Goal: Navigation & Orientation: Find specific page/section

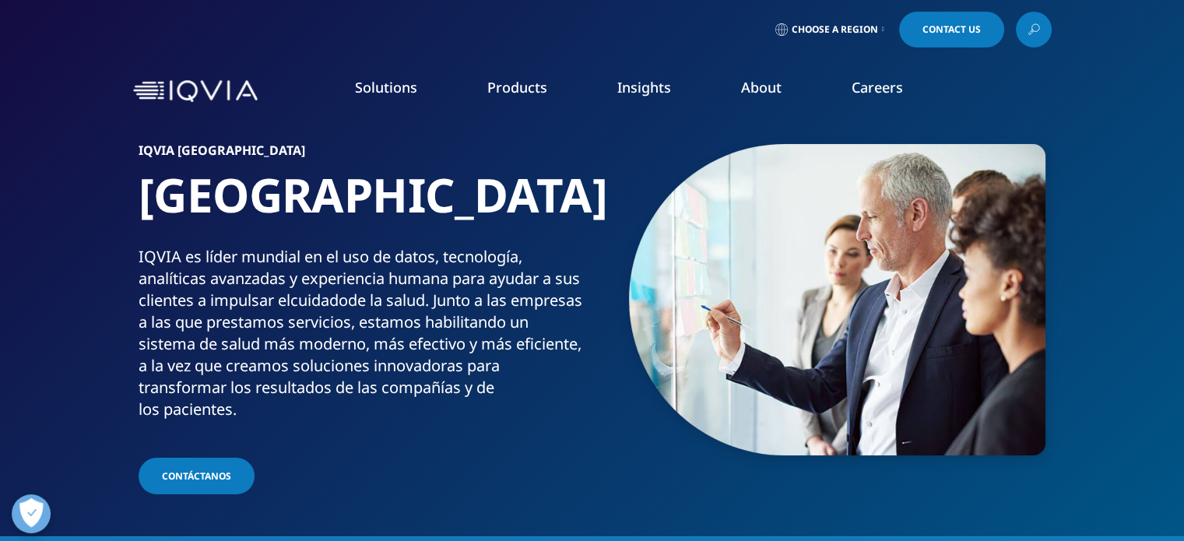
click at [841, 34] on span "Choose a Region" at bounding box center [835, 29] width 86 height 12
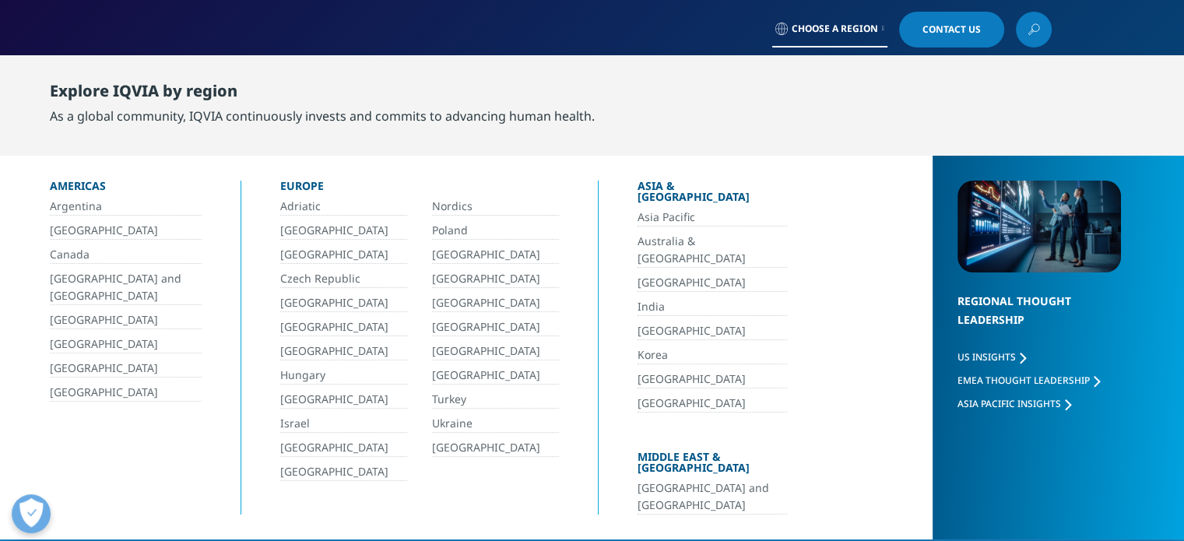
click at [302, 301] on link "[GEOGRAPHIC_DATA]" at bounding box center [343, 303] width 127 height 18
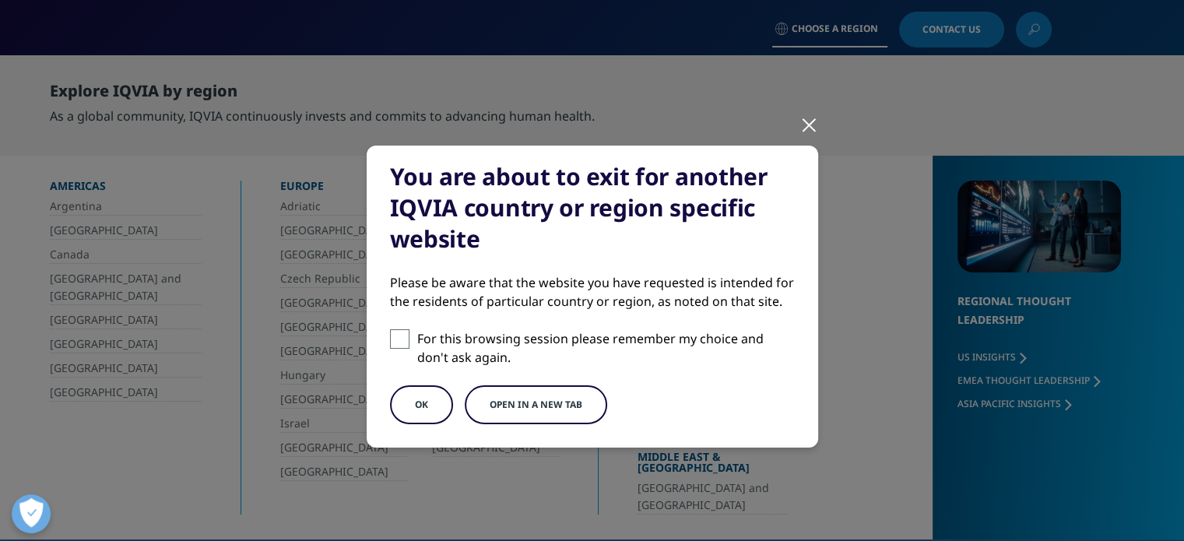
click at [800, 126] on div at bounding box center [809, 124] width 18 height 43
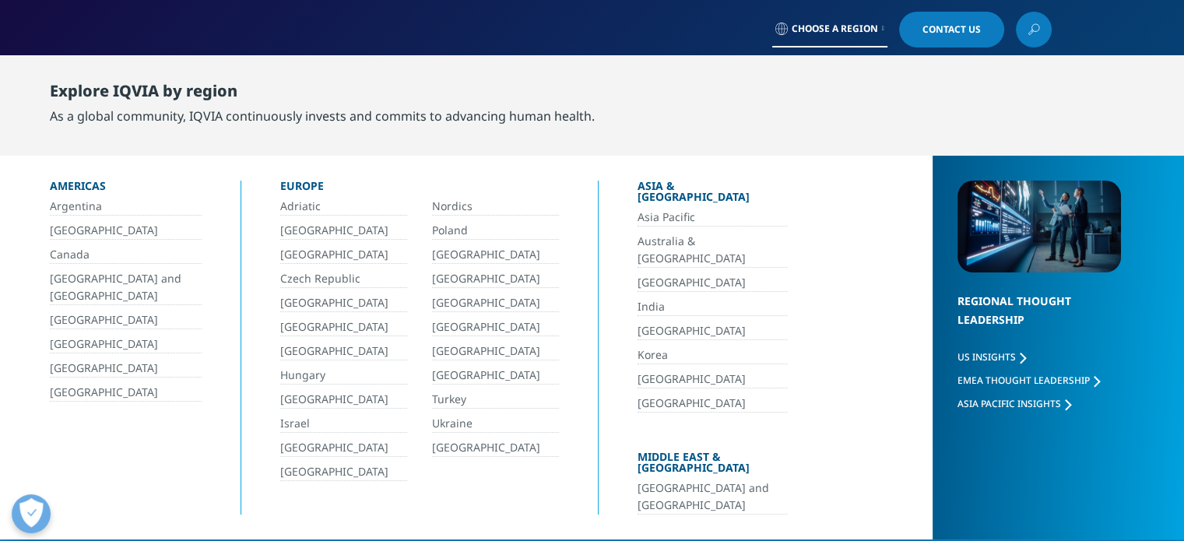
click at [437, 354] on link "[GEOGRAPHIC_DATA]" at bounding box center [495, 351] width 127 height 18
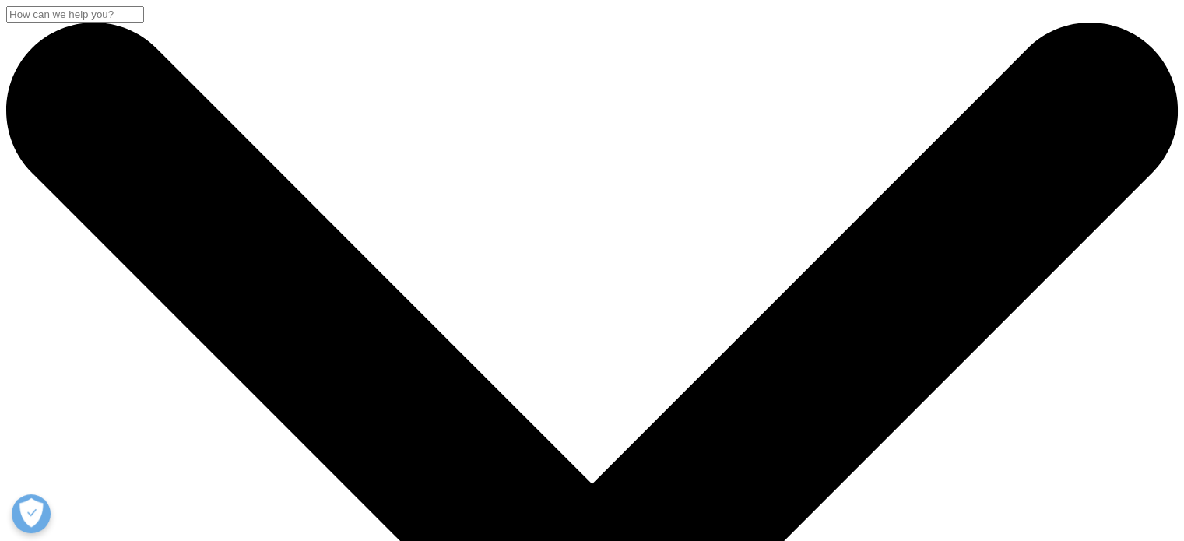
drag, startPoint x: 523, startPoint y: 256, endPoint x: 135, endPoint y: 260, distance: 388.4
drag, startPoint x: 139, startPoint y: 281, endPoint x: 565, endPoint y: 280, distance: 425.8
drag, startPoint x: 555, startPoint y: 301, endPoint x: 141, endPoint y: 296, distance: 414.1
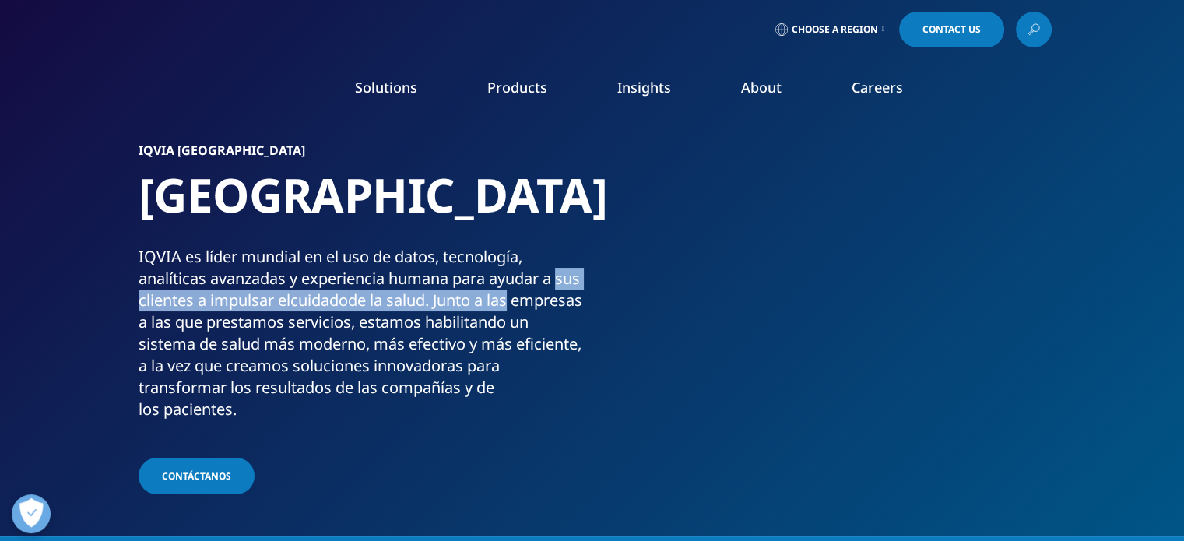
click at [141, 296] on p "IQVIA es líder mundial en el uso de datos, tecnología, analíticas avanzadas y e…" at bounding box center [363, 338] width 448 height 184
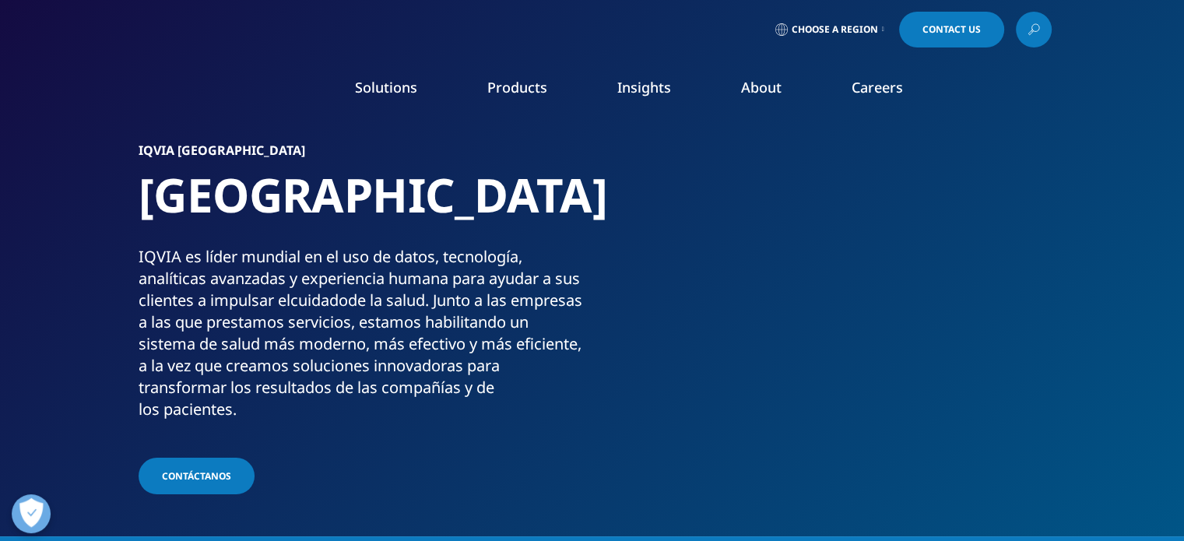
click at [141, 248] on p "IQVIA es líder mundial en el uso de datos, tecnología, analíticas avanzadas y e…" at bounding box center [363, 338] width 448 height 184
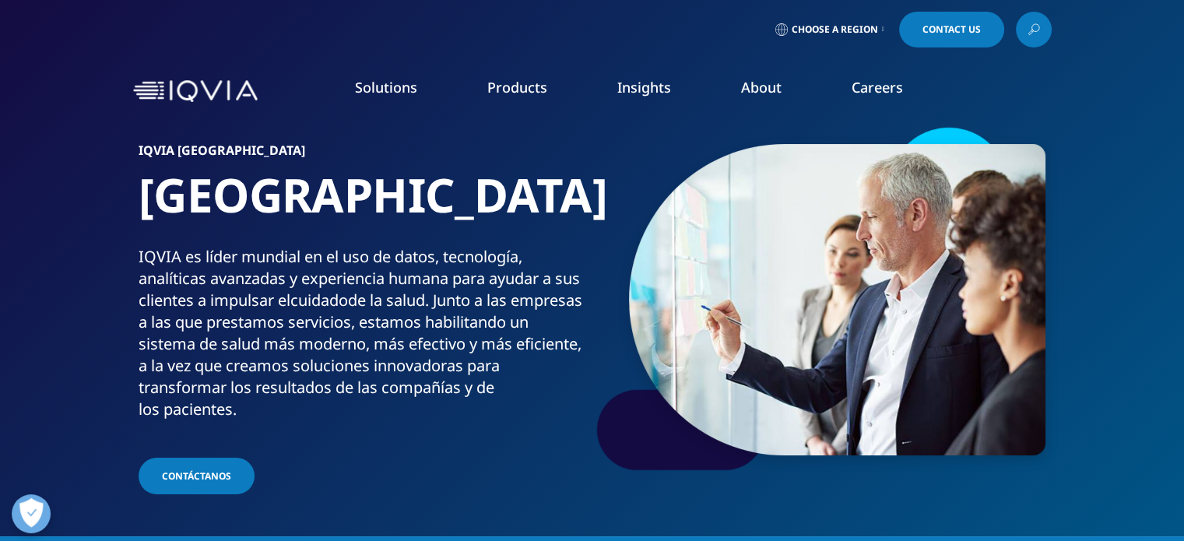
click at [856, 90] on link "Careers" at bounding box center [877, 87] width 51 height 19
click at [854, 24] on span "Choose a Region" at bounding box center [835, 29] width 86 height 12
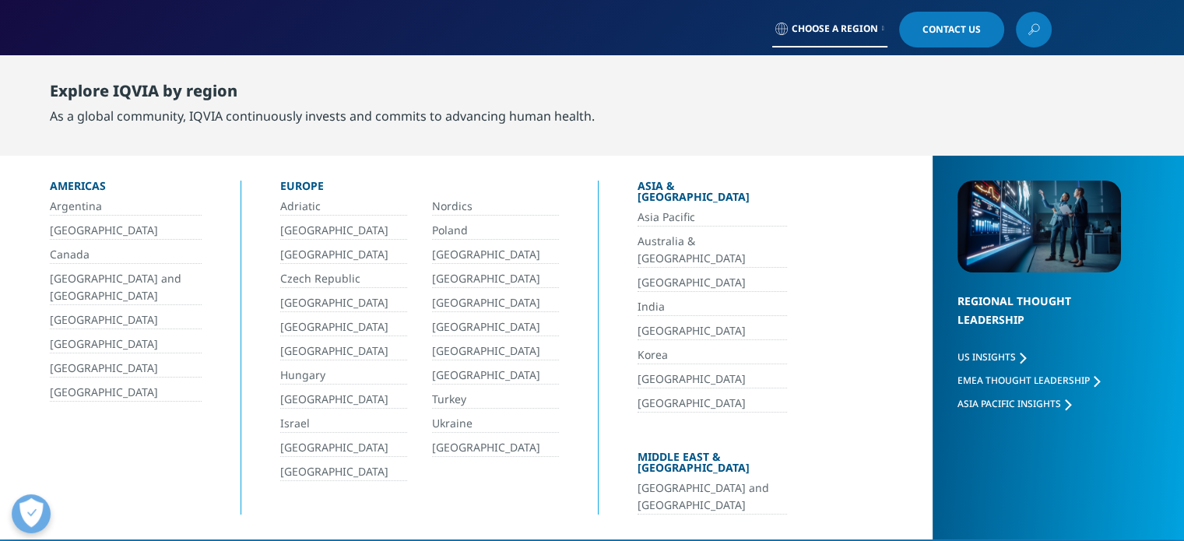
click at [287, 305] on link "[GEOGRAPHIC_DATA]" at bounding box center [343, 303] width 127 height 18
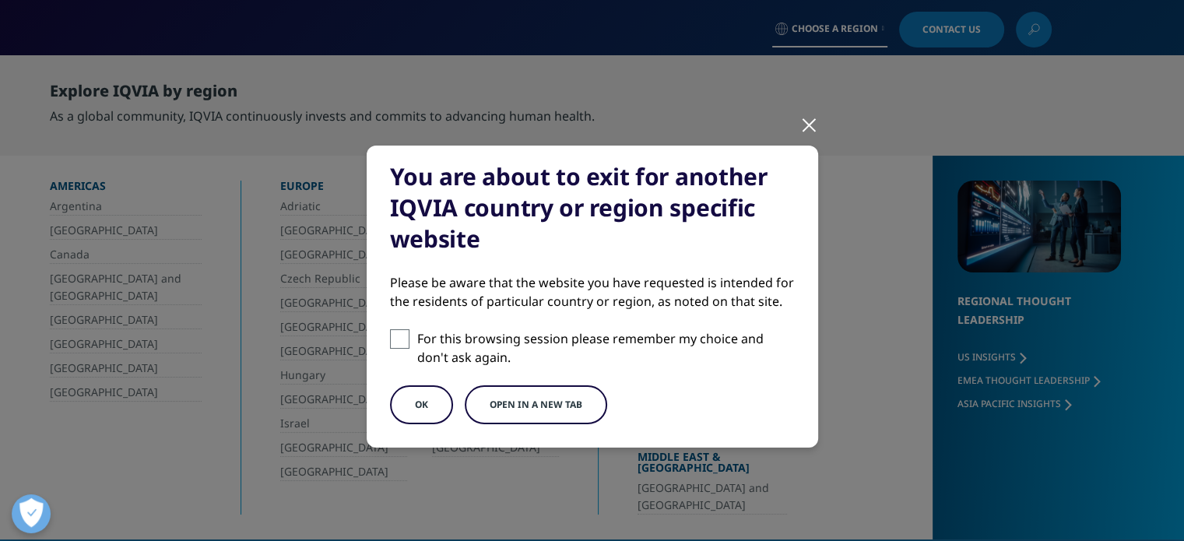
click at [802, 117] on div at bounding box center [809, 124] width 18 height 43
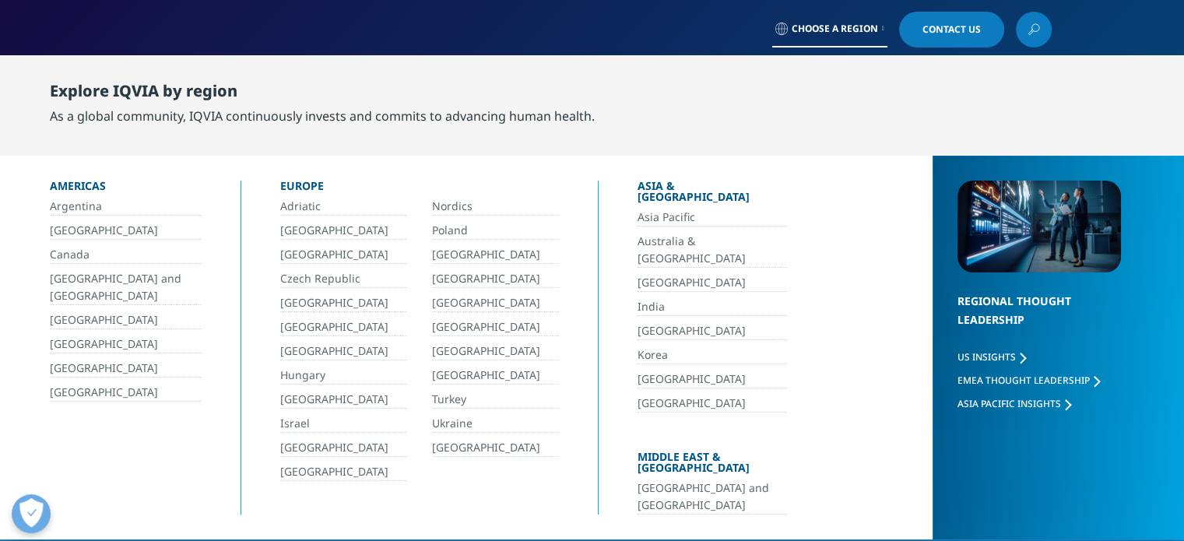
click at [450, 348] on link "[GEOGRAPHIC_DATA]" at bounding box center [495, 351] width 127 height 18
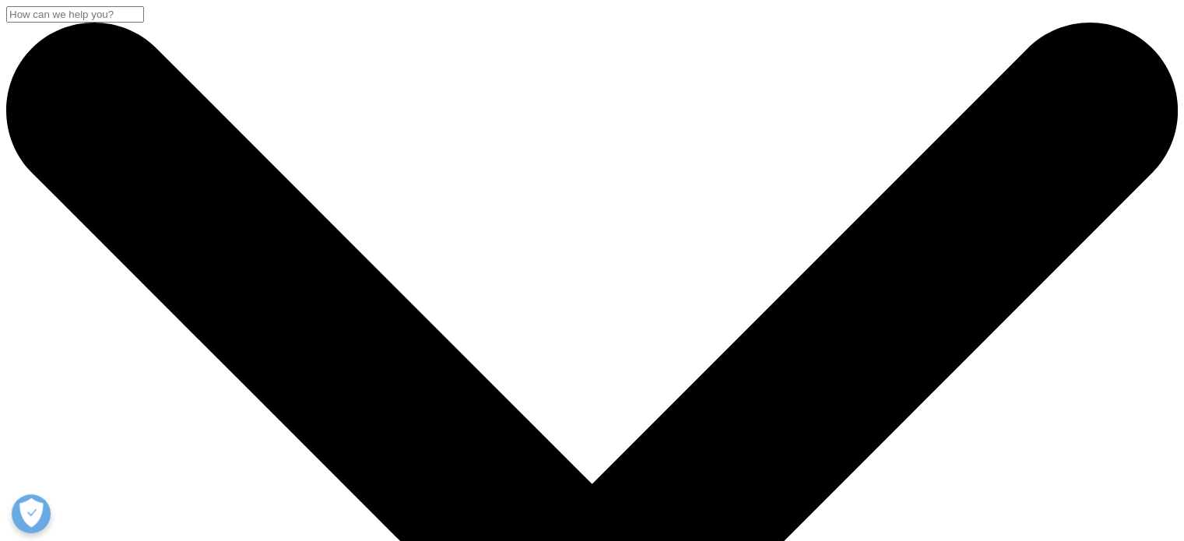
scroll to position [473, 0]
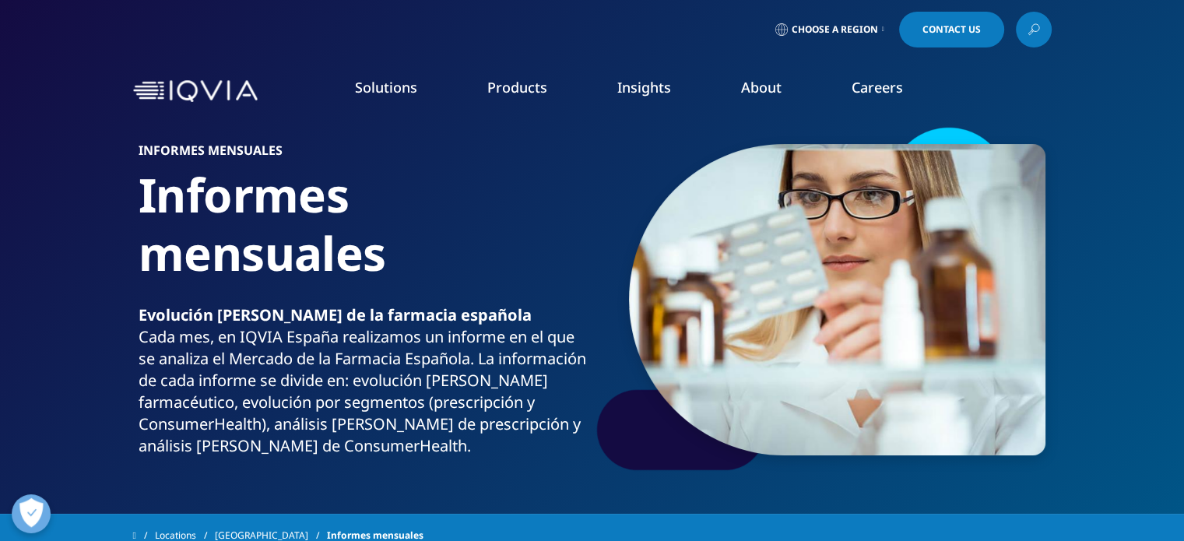
click at [206, 90] on img at bounding box center [195, 91] width 125 height 23
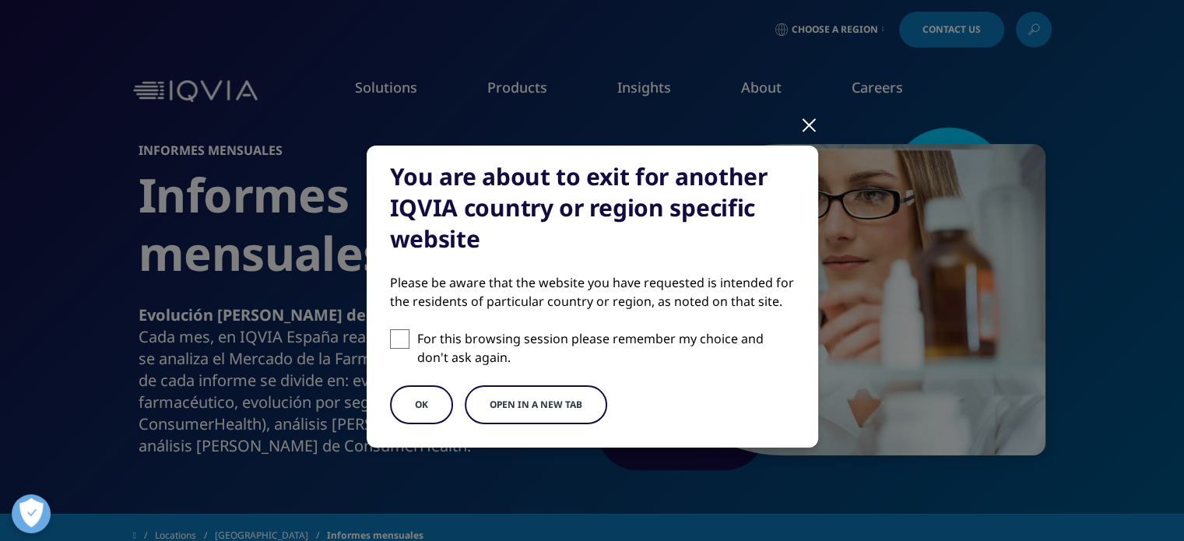
click at [413, 423] on div "You are about to exit for another IQVIA country or region specific website Plea…" at bounding box center [592, 297] width 451 height 302
click at [417, 394] on button "OK" at bounding box center [421, 404] width 63 height 39
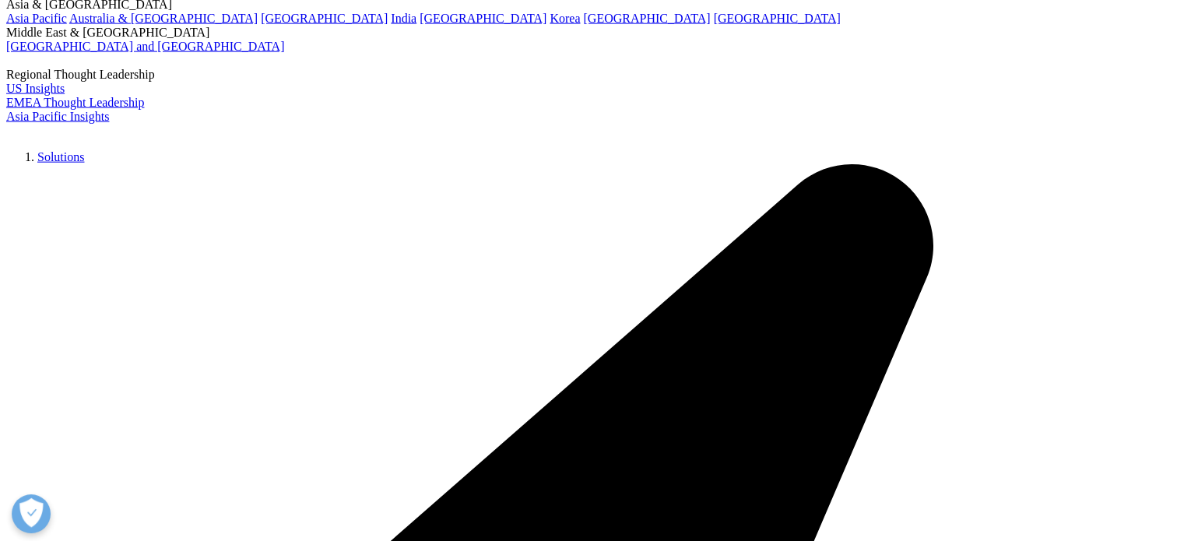
scroll to position [4023, 0]
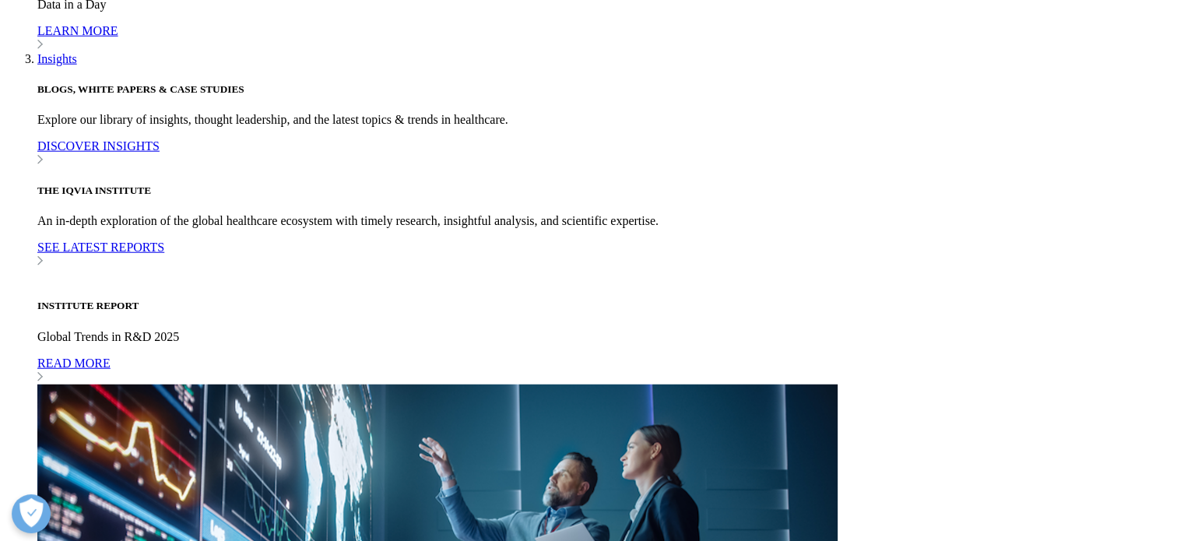
checkbox input "true"
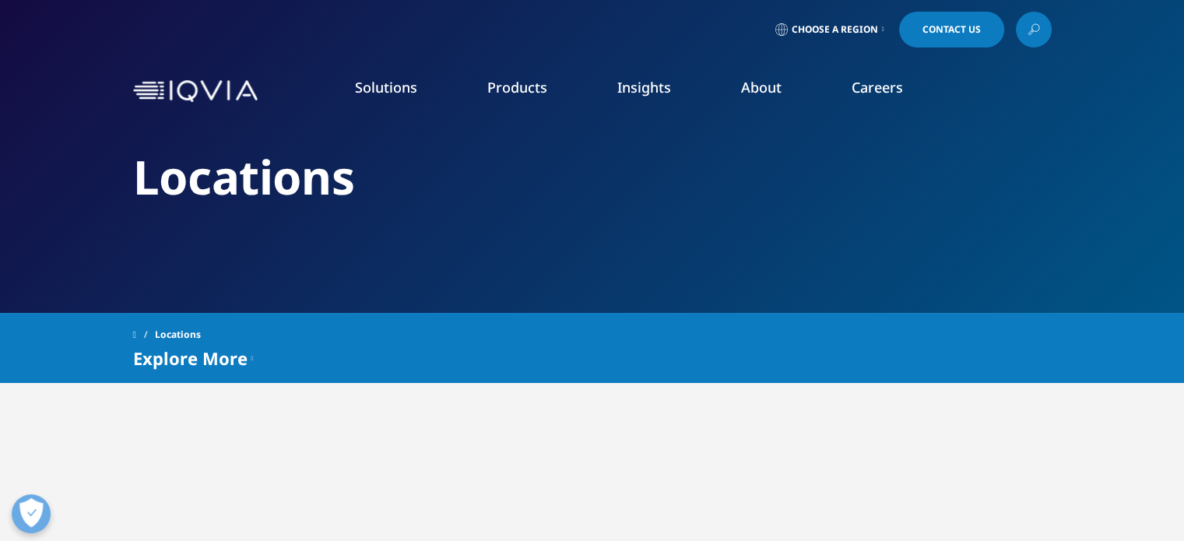
click at [813, 29] on span "Choose a Region" at bounding box center [835, 29] width 86 height 12
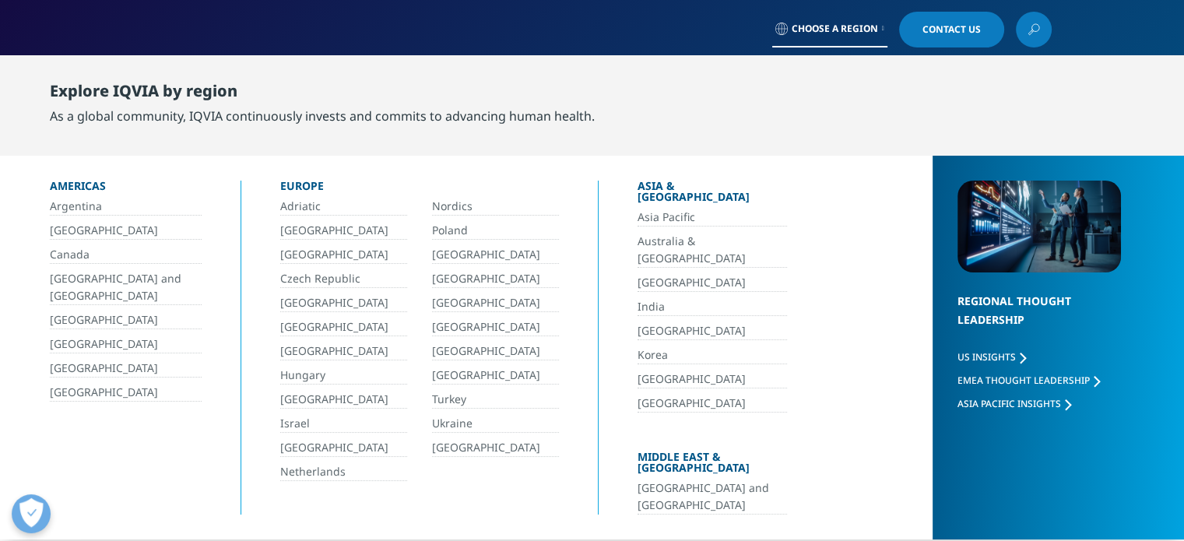
click at [447, 351] on link "[GEOGRAPHIC_DATA]" at bounding box center [495, 351] width 127 height 18
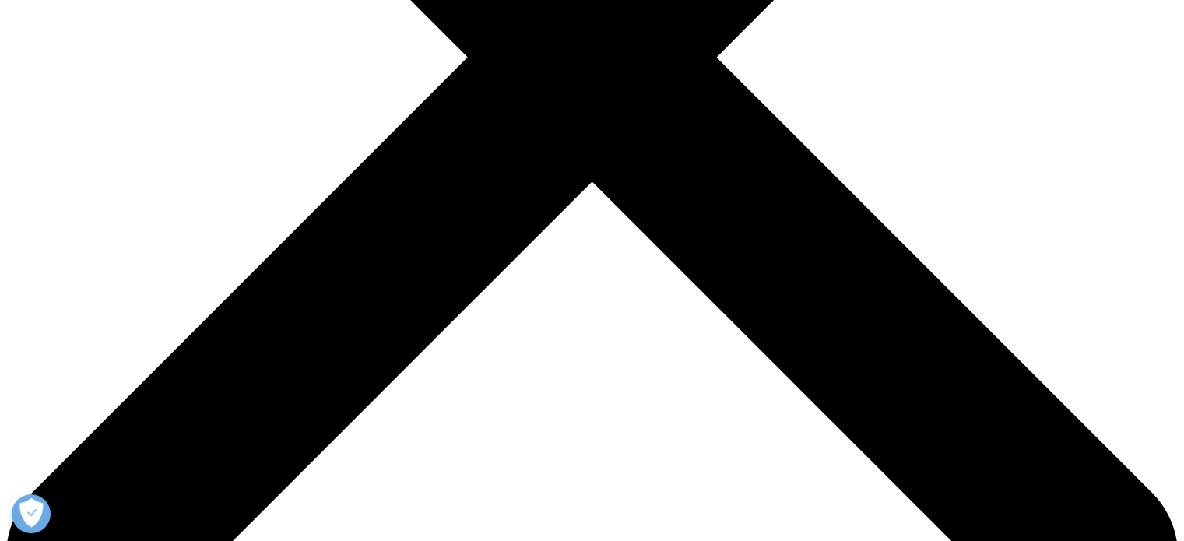
scroll to position [946, 0]
